Goal: Information Seeking & Learning: Learn about a topic

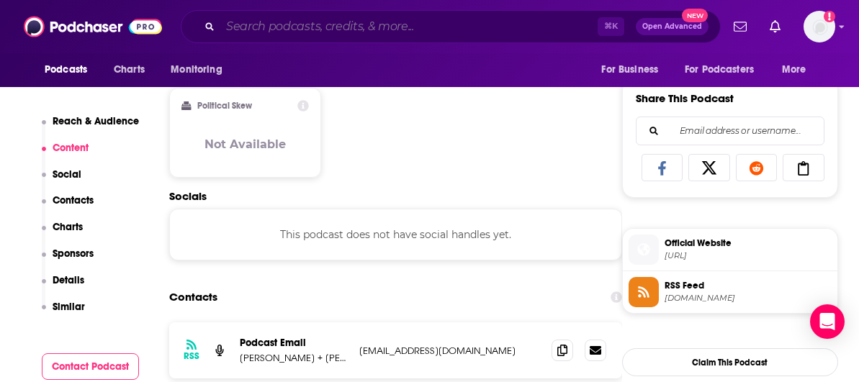
click at [383, 26] on input "Search podcasts, credits, & more..." at bounding box center [408, 26] width 377 height 23
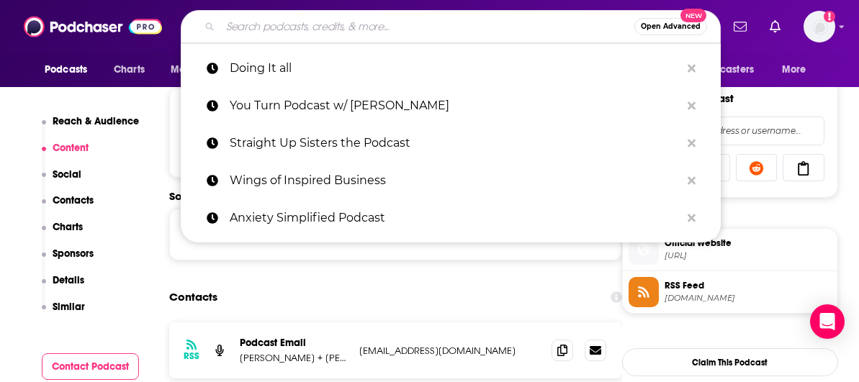
paste input "BE the Sought-After Entrepreneur Podcast"
type input "BE the Sought-After Entrepreneur Podcast"
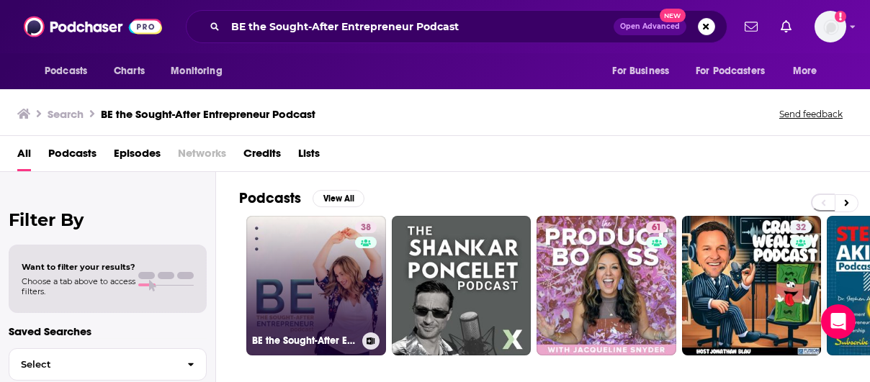
click at [349, 264] on link "38 BE the Sought-After Entrepreneur Podcast" at bounding box center [316, 286] width 140 height 140
